Goal: Use online tool/utility: Utilize a website feature to perform a specific function

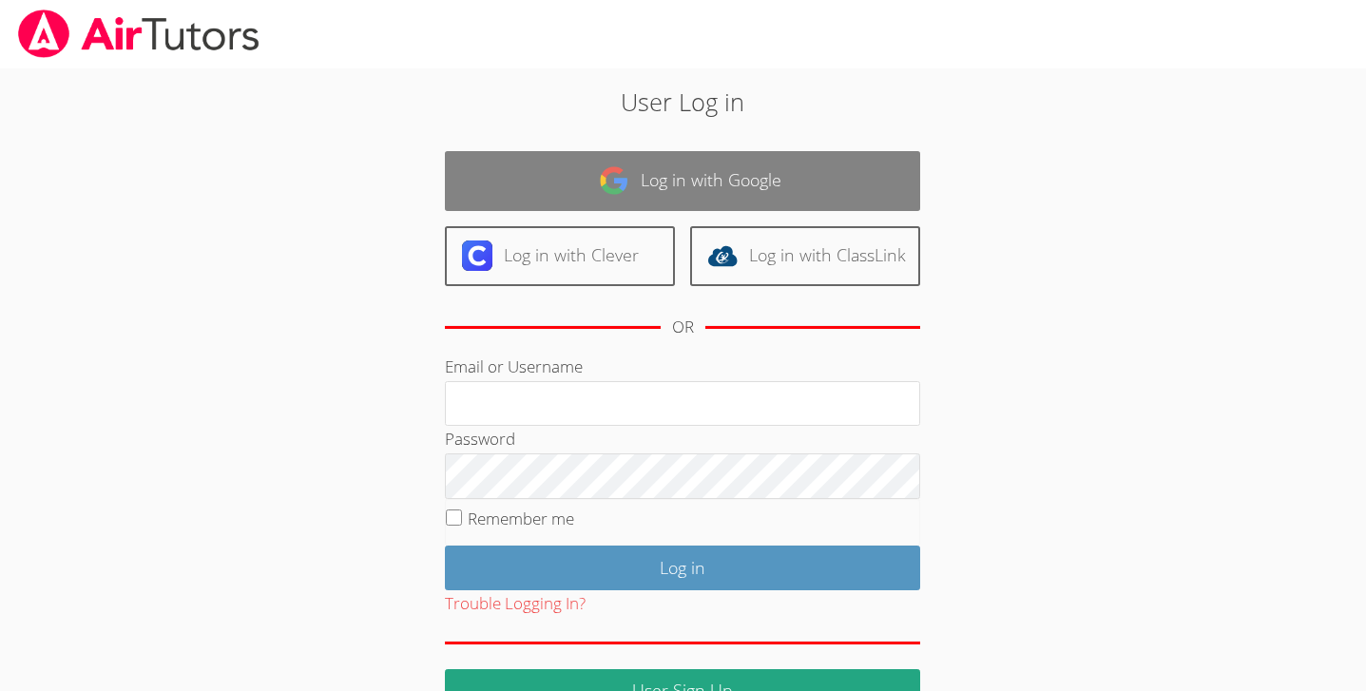
click at [793, 176] on link "Log in with Google" at bounding box center [682, 181] width 475 height 60
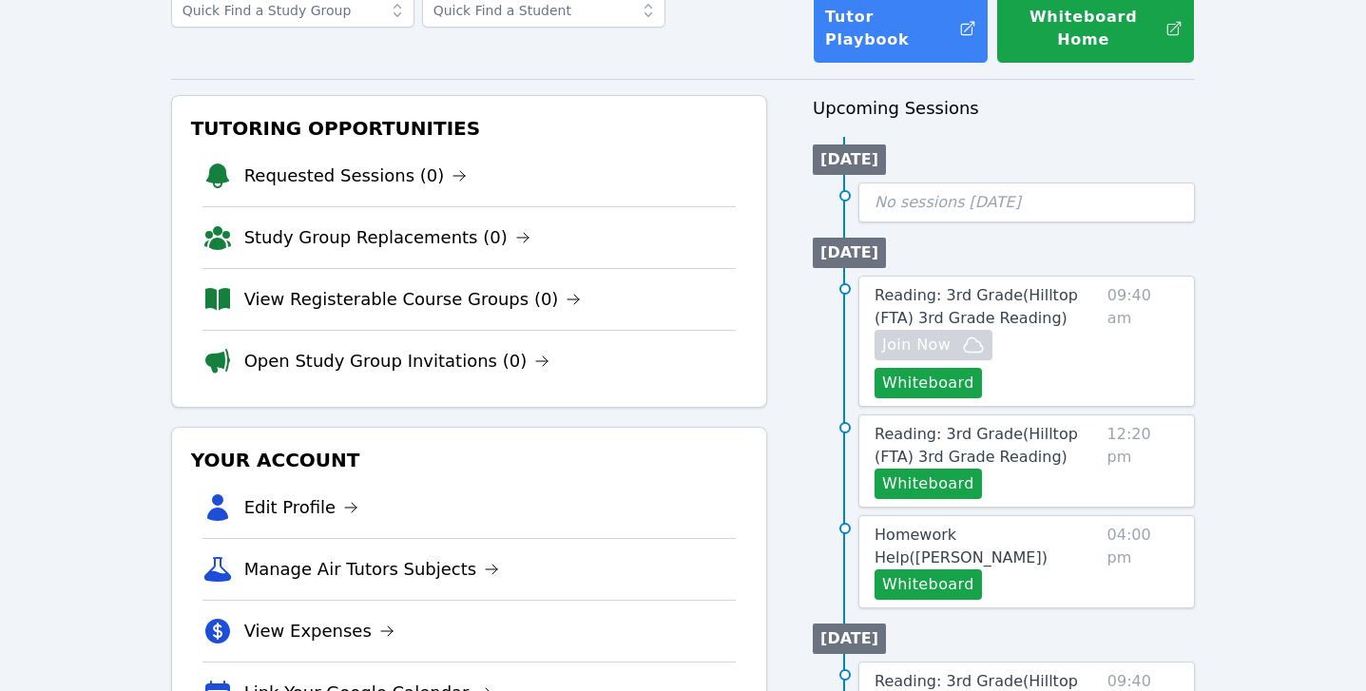
scroll to position [137, 0]
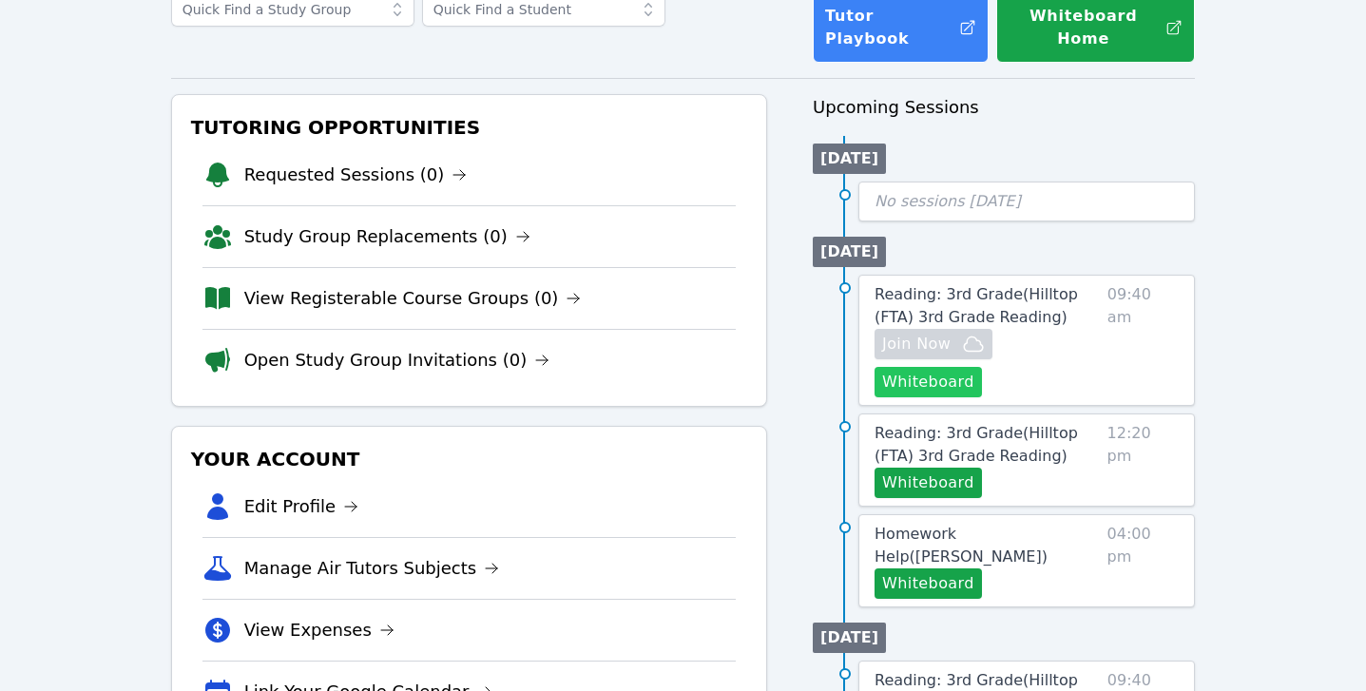
click at [982, 367] on button "Whiteboard" at bounding box center [928, 382] width 107 height 30
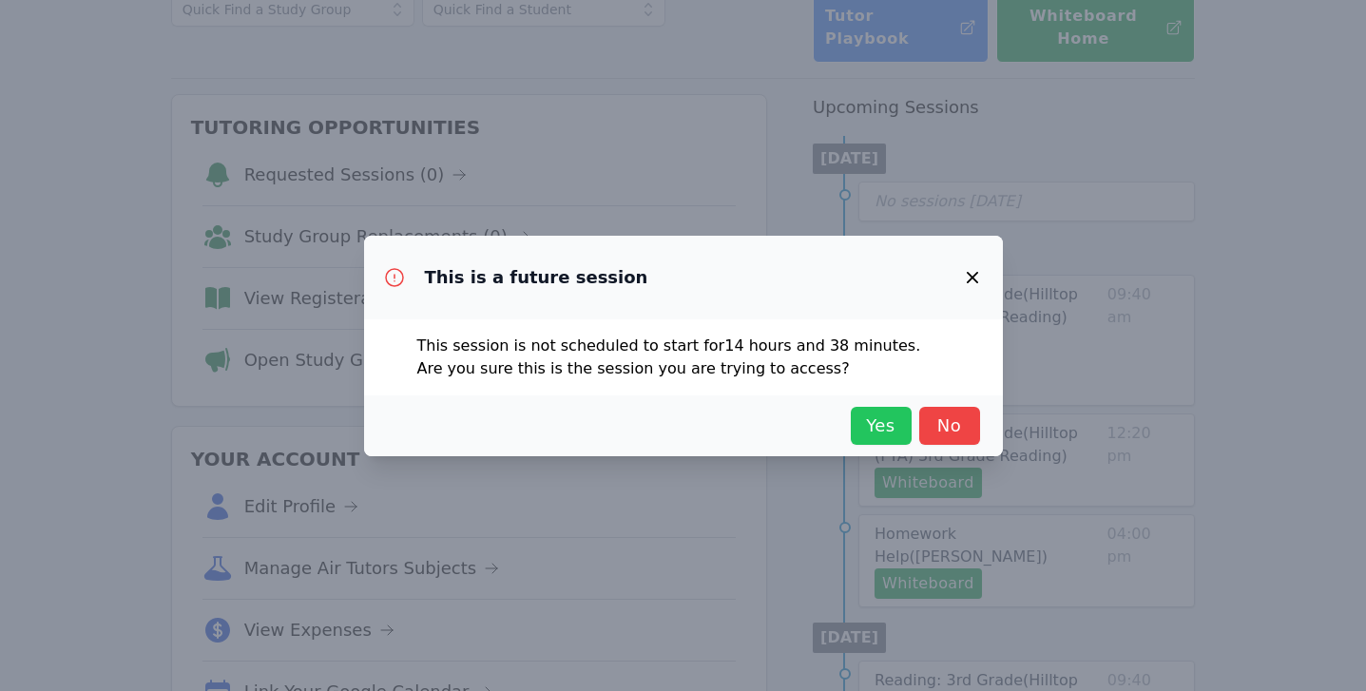
click at [882, 432] on span "Yes" at bounding box center [881, 426] width 42 height 27
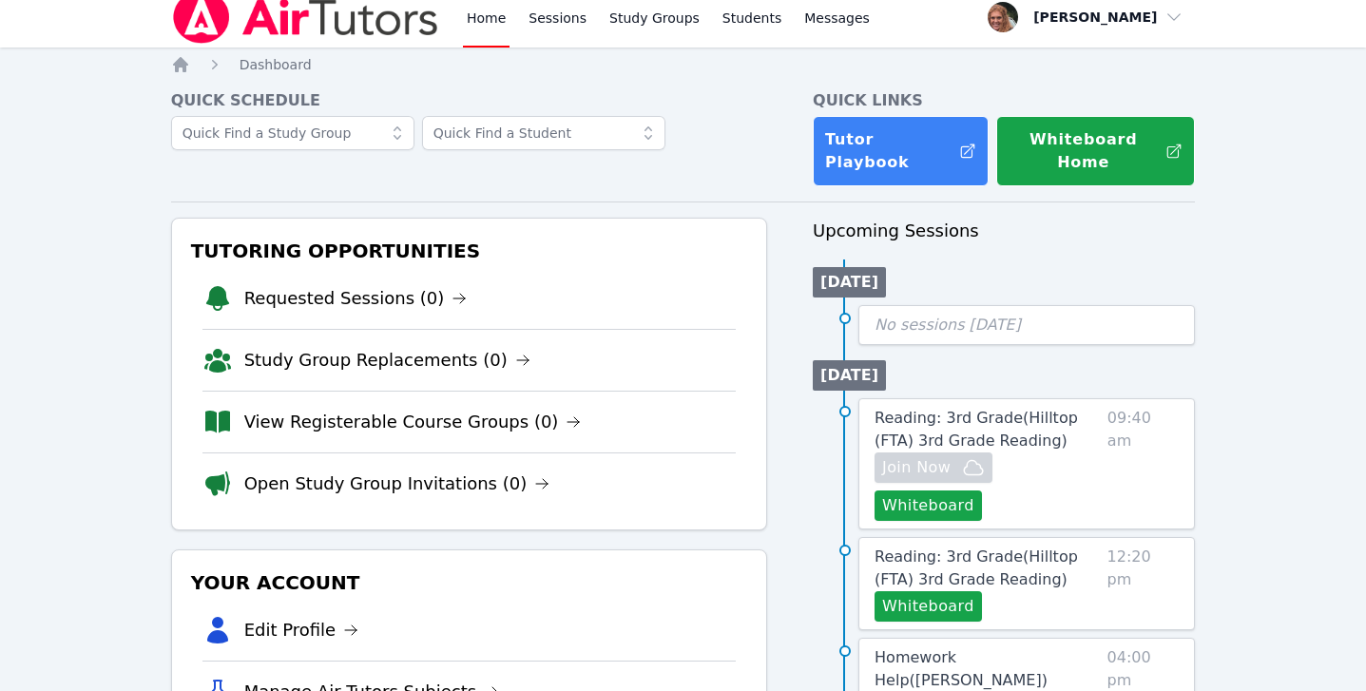
scroll to position [0, 0]
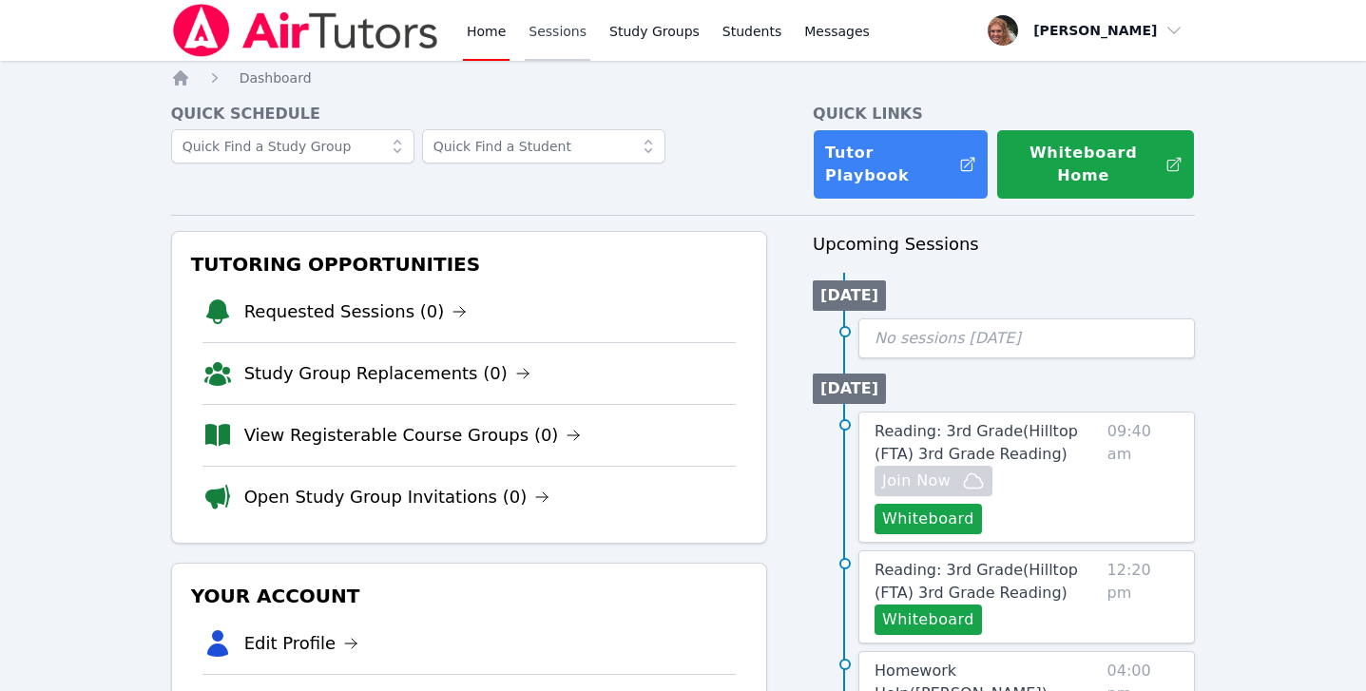
click at [563, 29] on link "Sessions" at bounding box center [558, 30] width 66 height 61
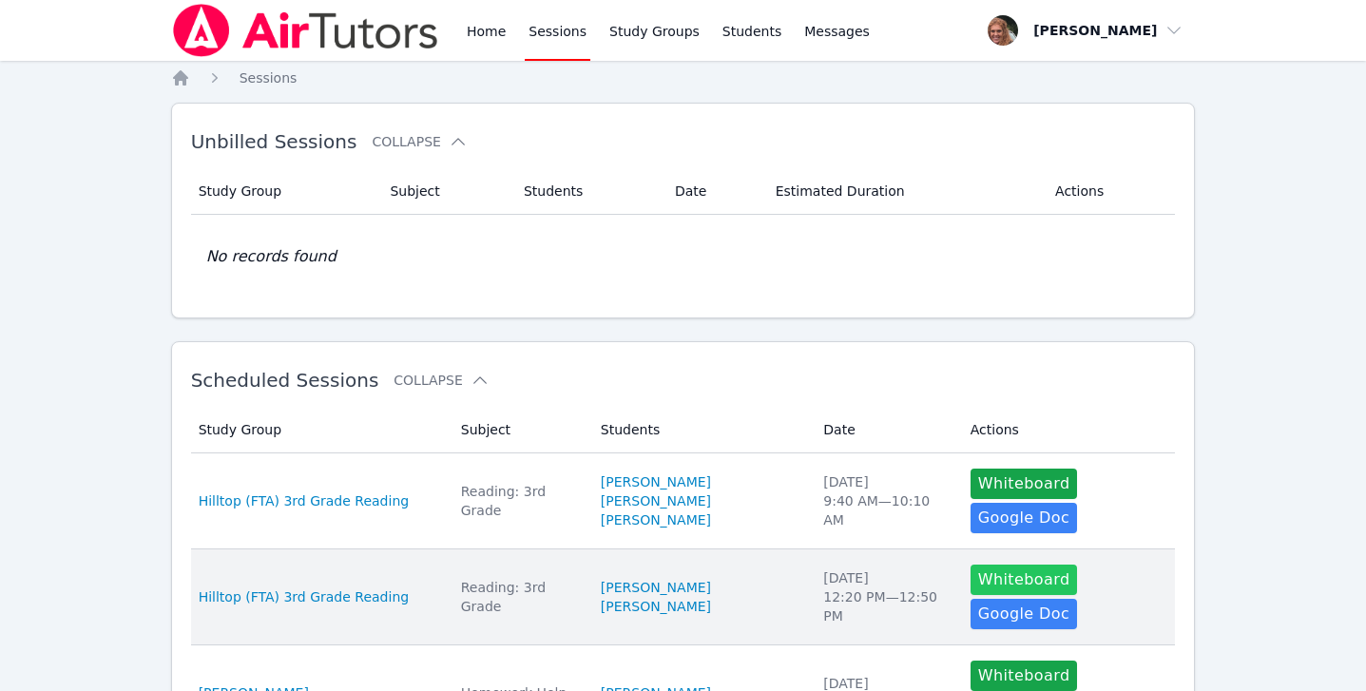
click at [1005, 565] on button "Whiteboard" at bounding box center [1024, 580] width 107 height 30
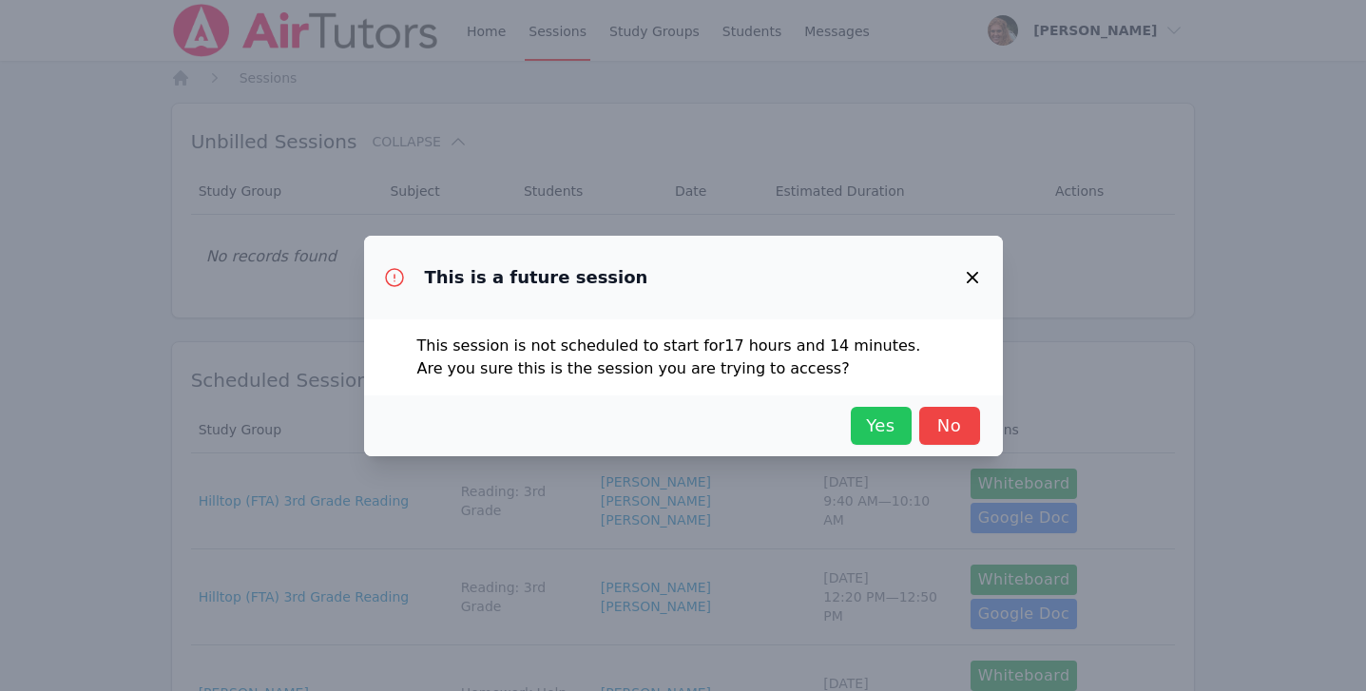
click at [883, 426] on span "Yes" at bounding box center [881, 426] width 42 height 27
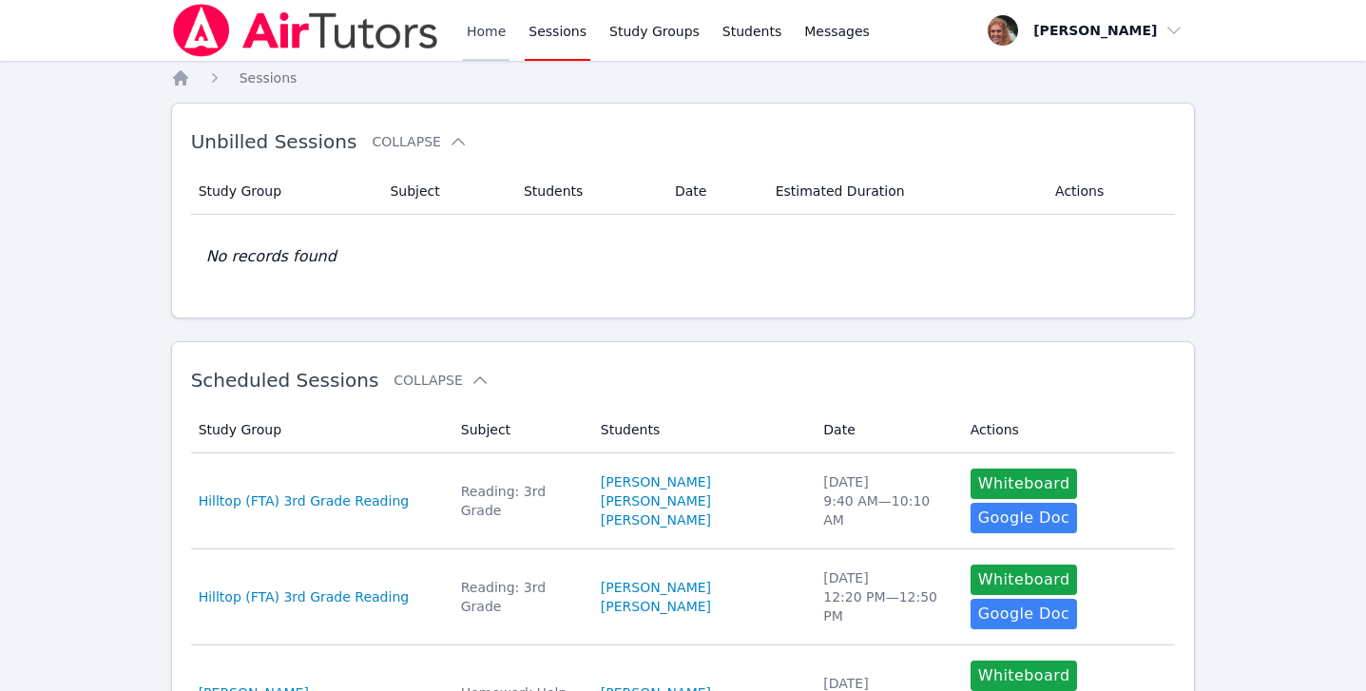
click at [491, 39] on link "Home" at bounding box center [486, 30] width 47 height 61
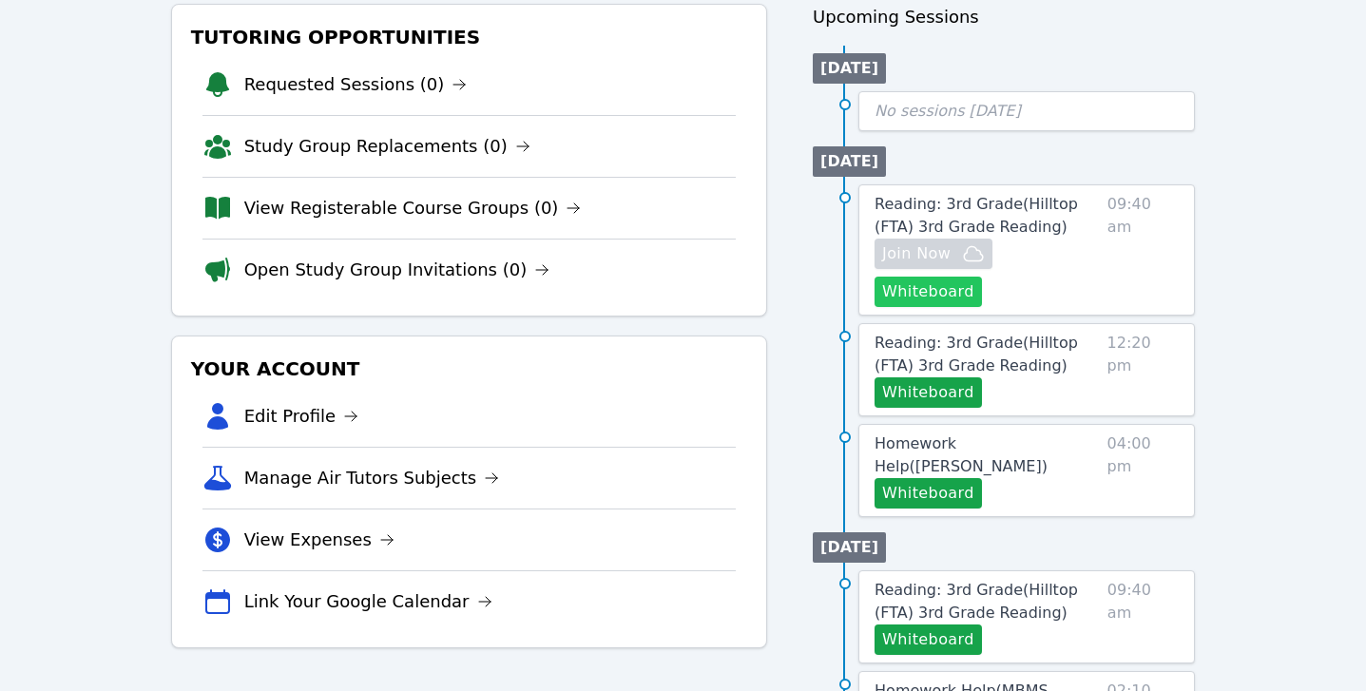
scroll to position [244, 0]
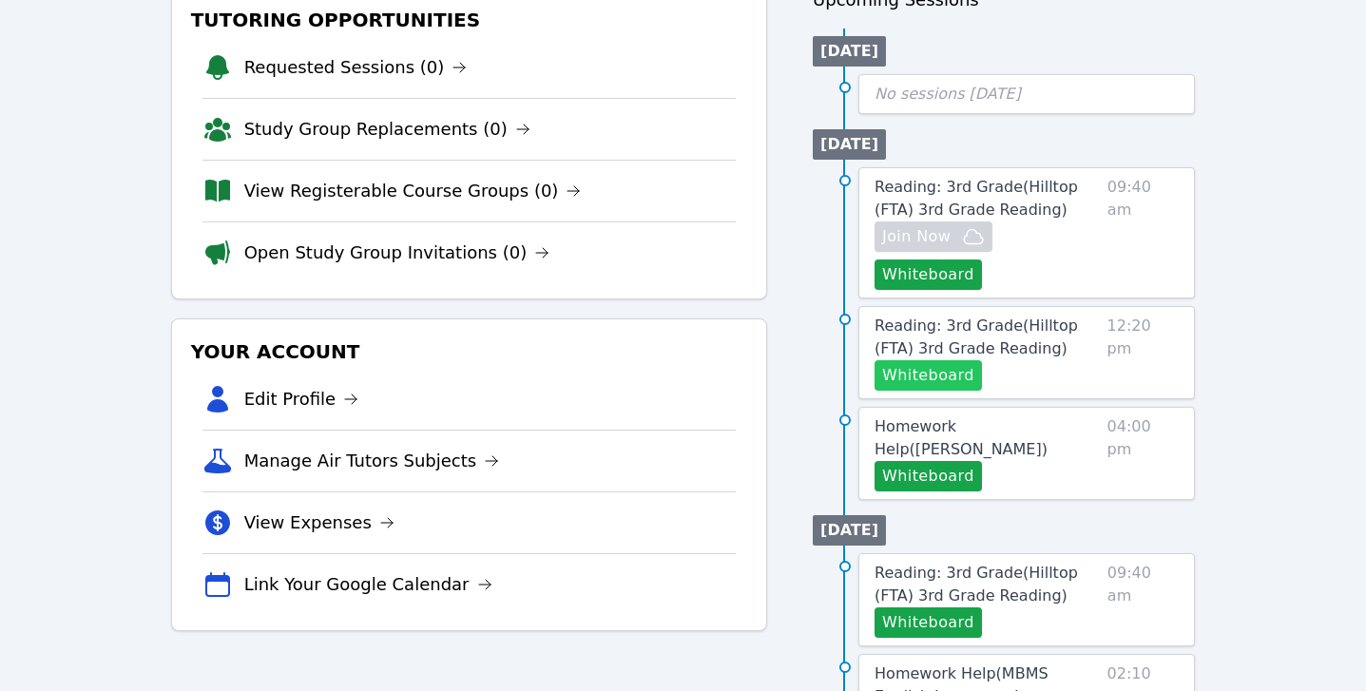
click at [954, 360] on button "Whiteboard" at bounding box center [928, 375] width 107 height 30
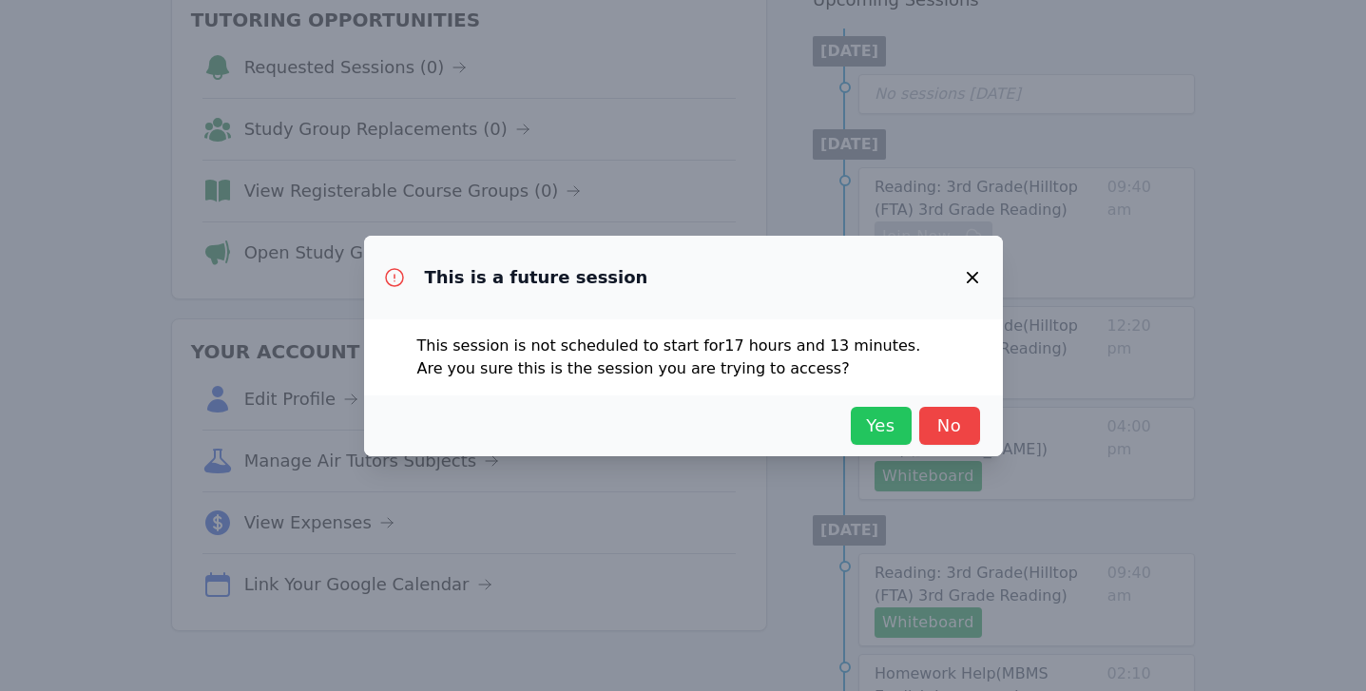
click at [885, 436] on span "Yes" at bounding box center [881, 426] width 42 height 27
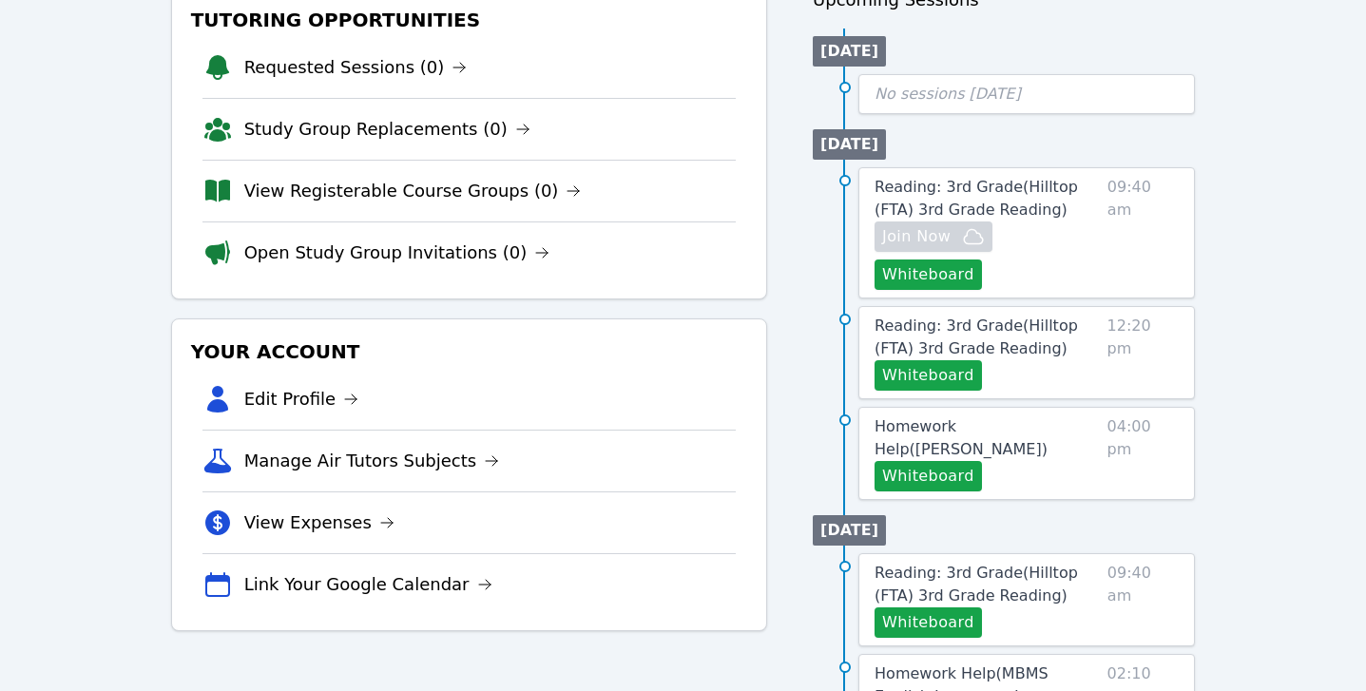
scroll to position [0, 0]
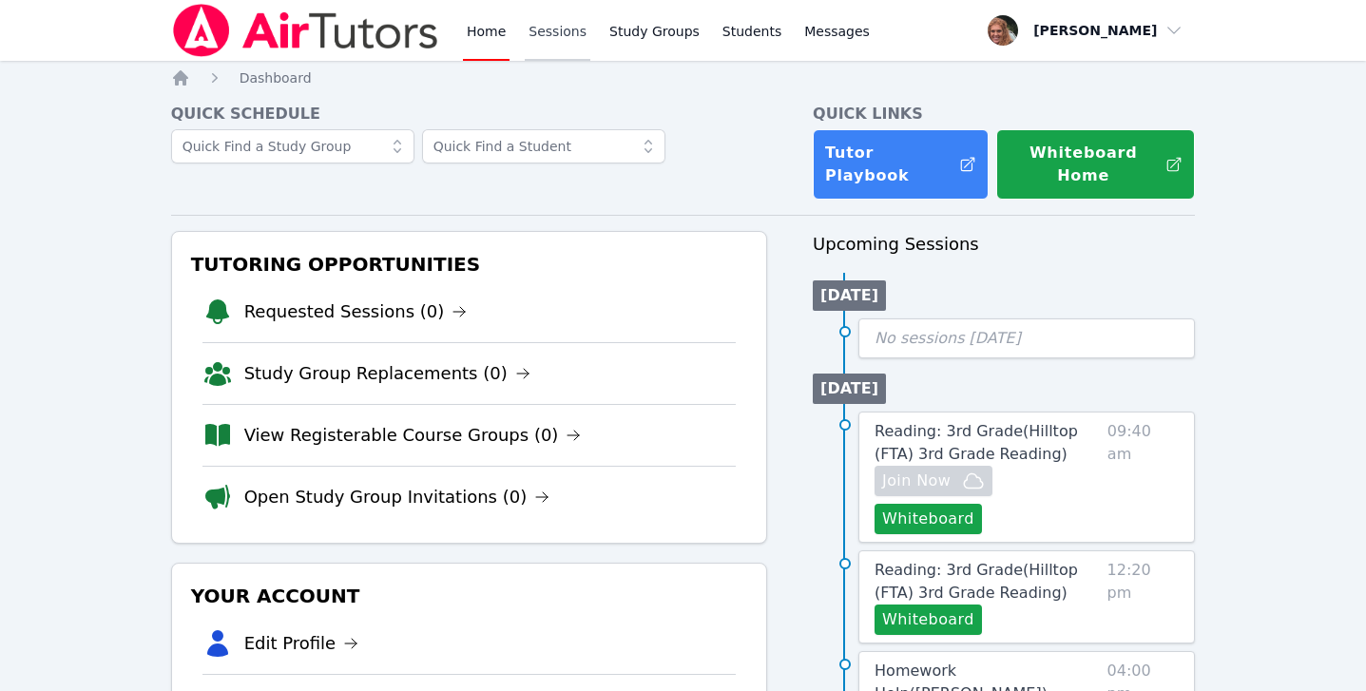
click at [562, 40] on link "Sessions" at bounding box center [558, 30] width 66 height 61
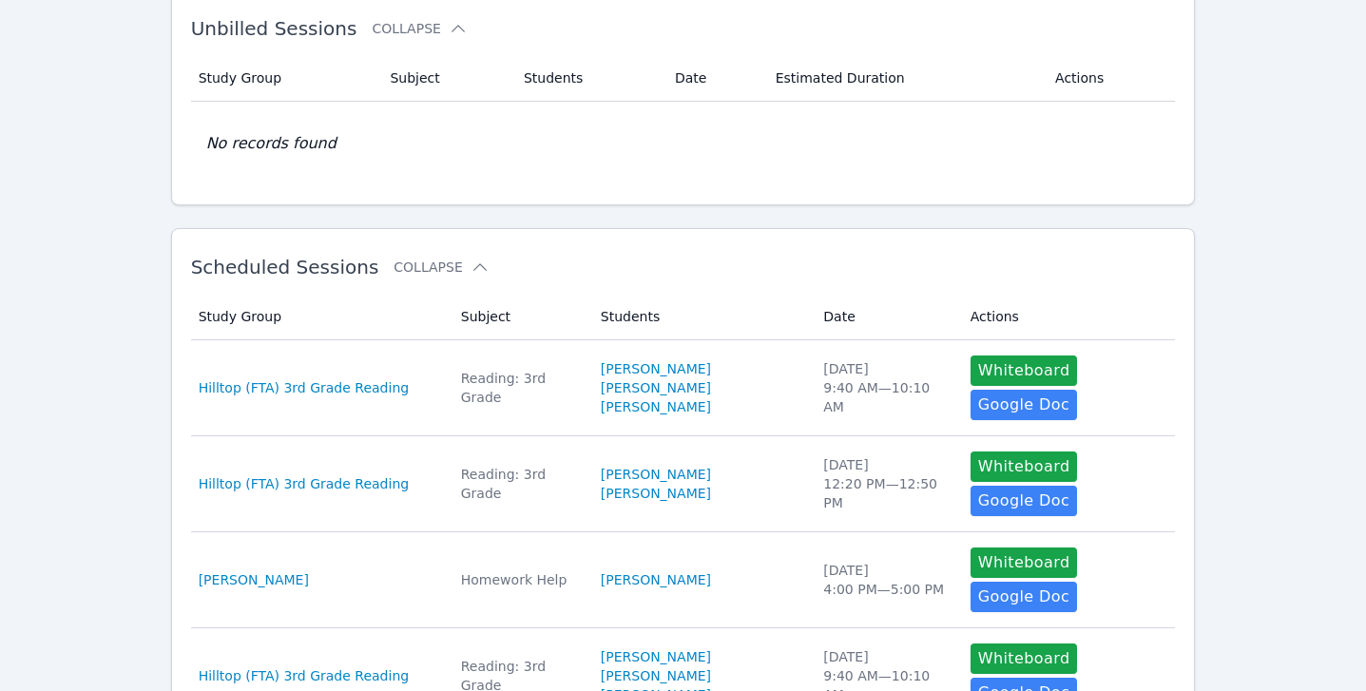
scroll to position [114, 0]
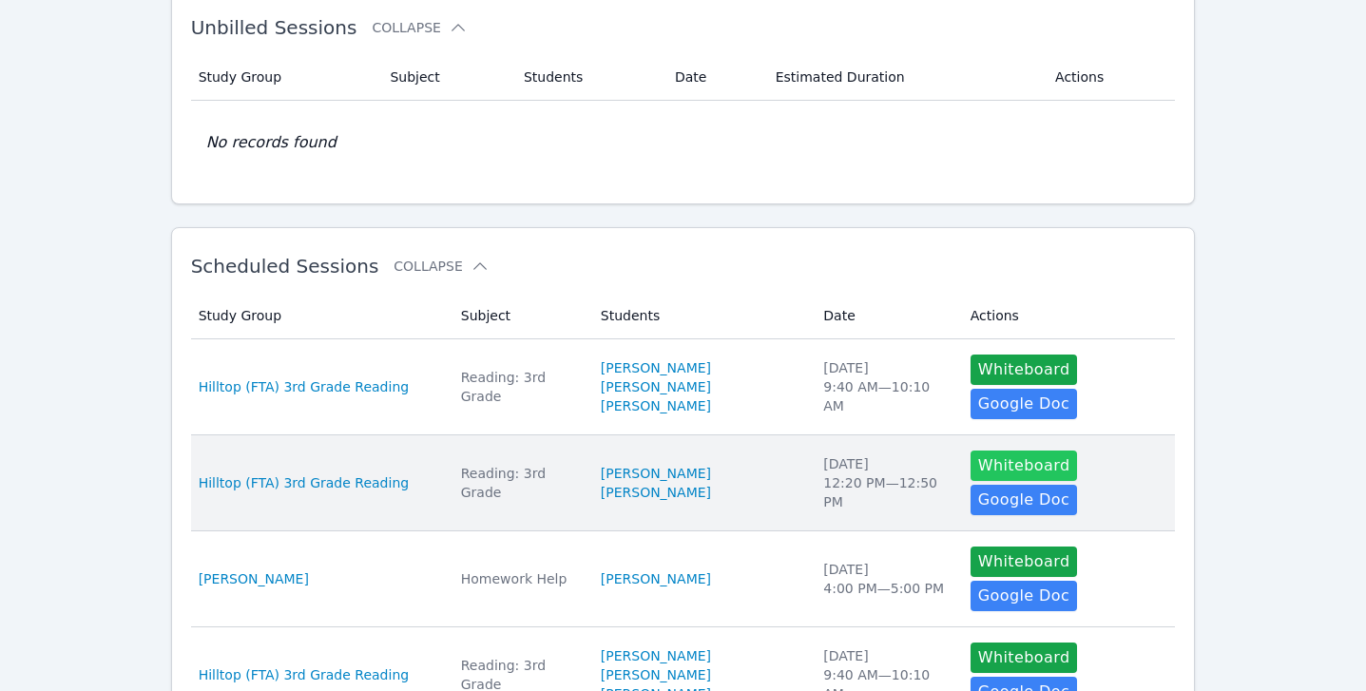
click at [1014, 451] on button "Whiteboard" at bounding box center [1024, 466] width 107 height 30
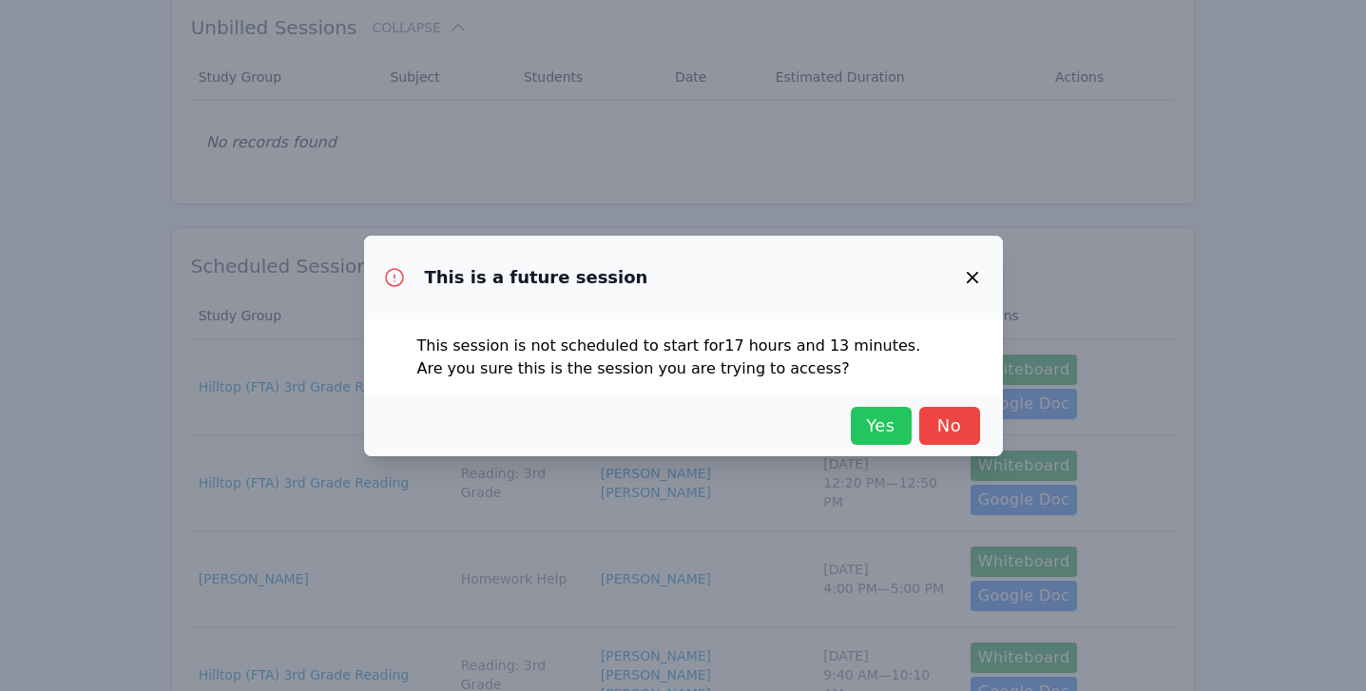
click at [872, 421] on span "Yes" at bounding box center [881, 426] width 42 height 27
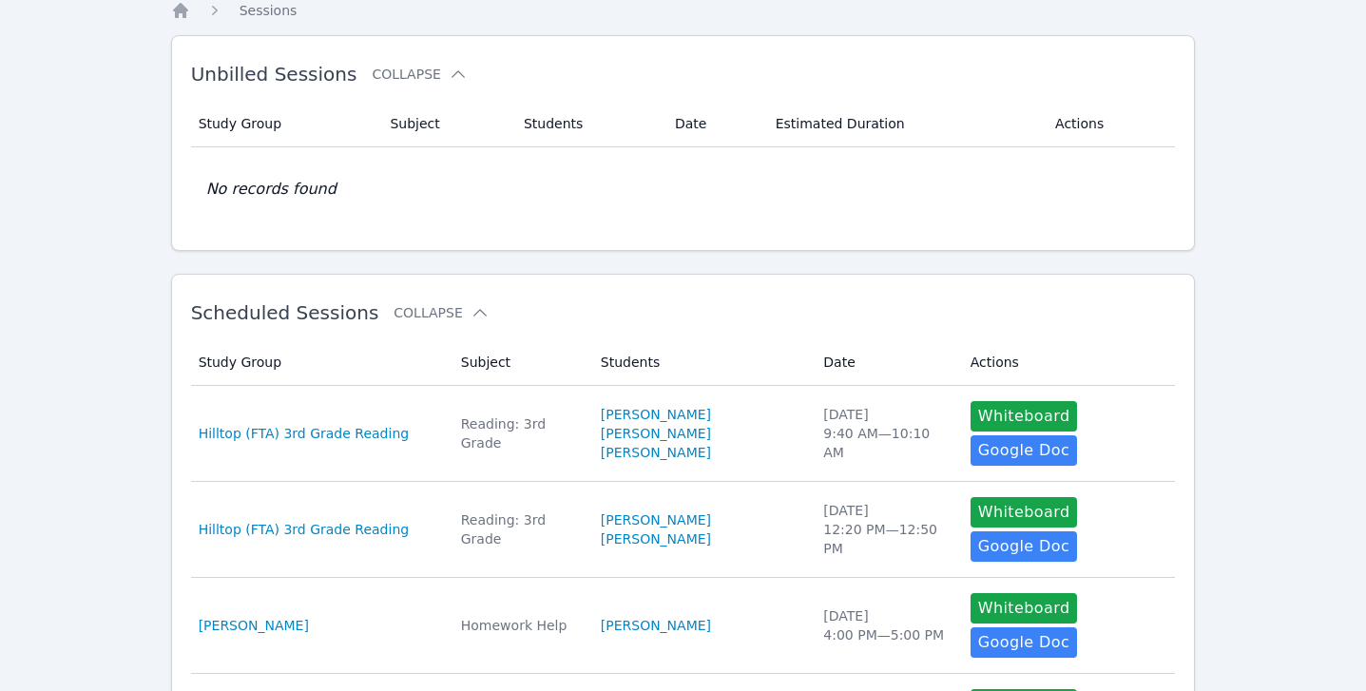
scroll to position [0, 0]
